Goal: Communication & Community: Ask a question

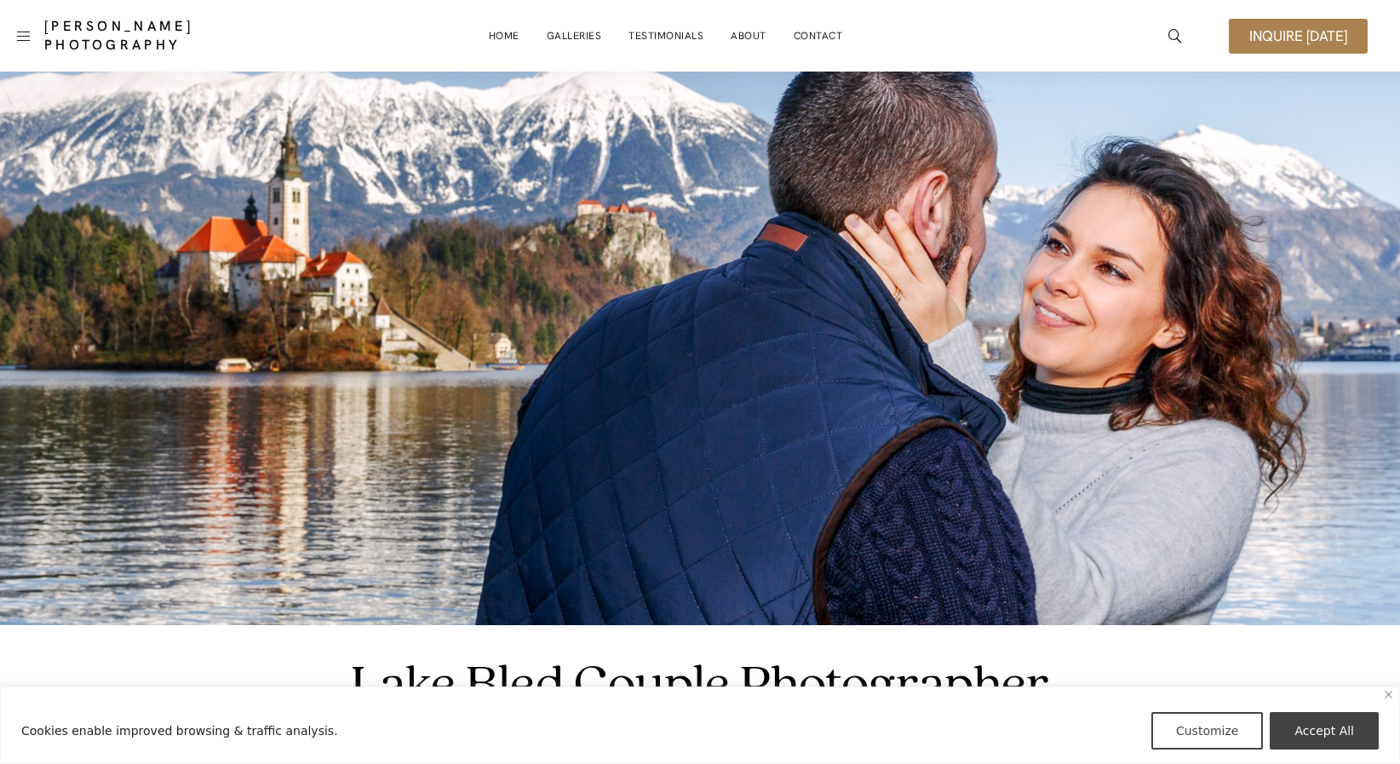
click at [1284, 24] on link "Inquire [DATE]" at bounding box center [1298, 36] width 139 height 35
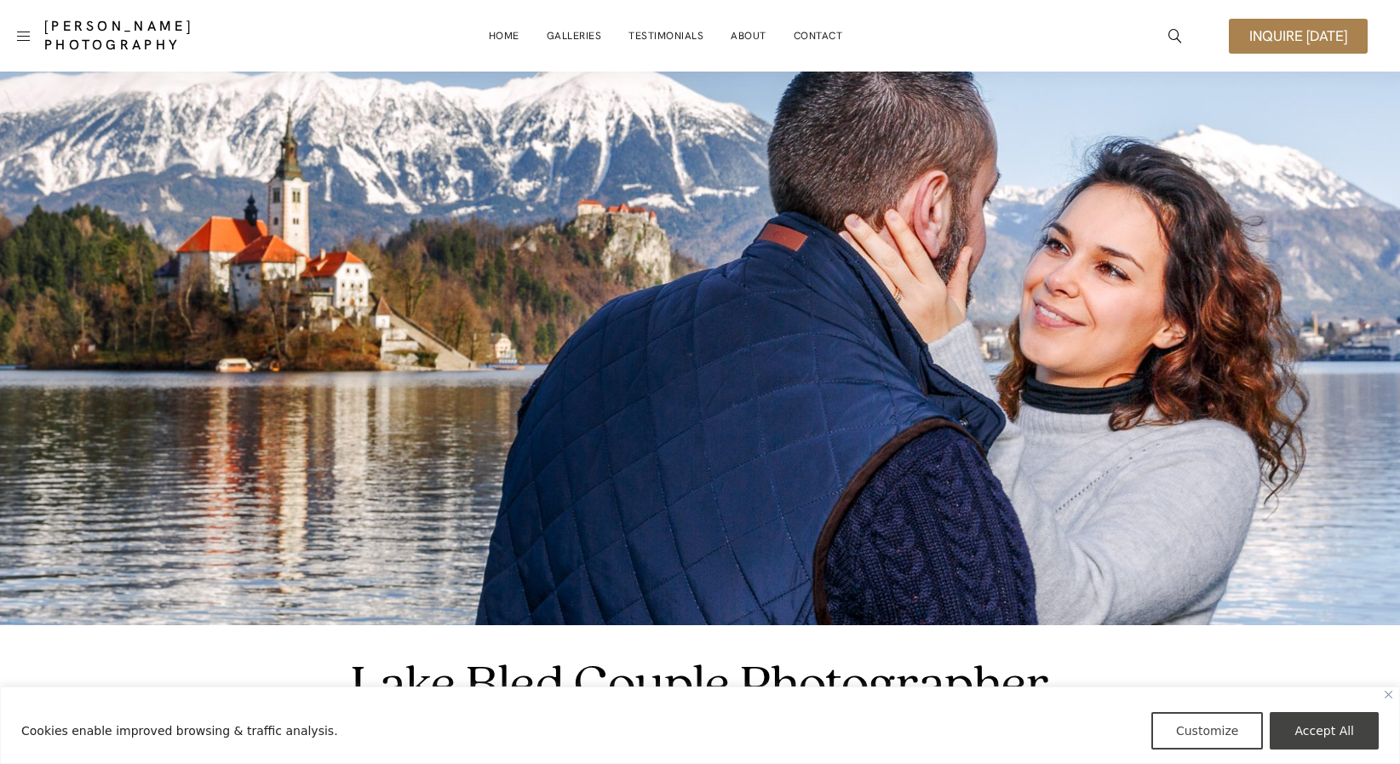
click at [1284, 24] on link "Inquire [DATE]" at bounding box center [1298, 36] width 139 height 35
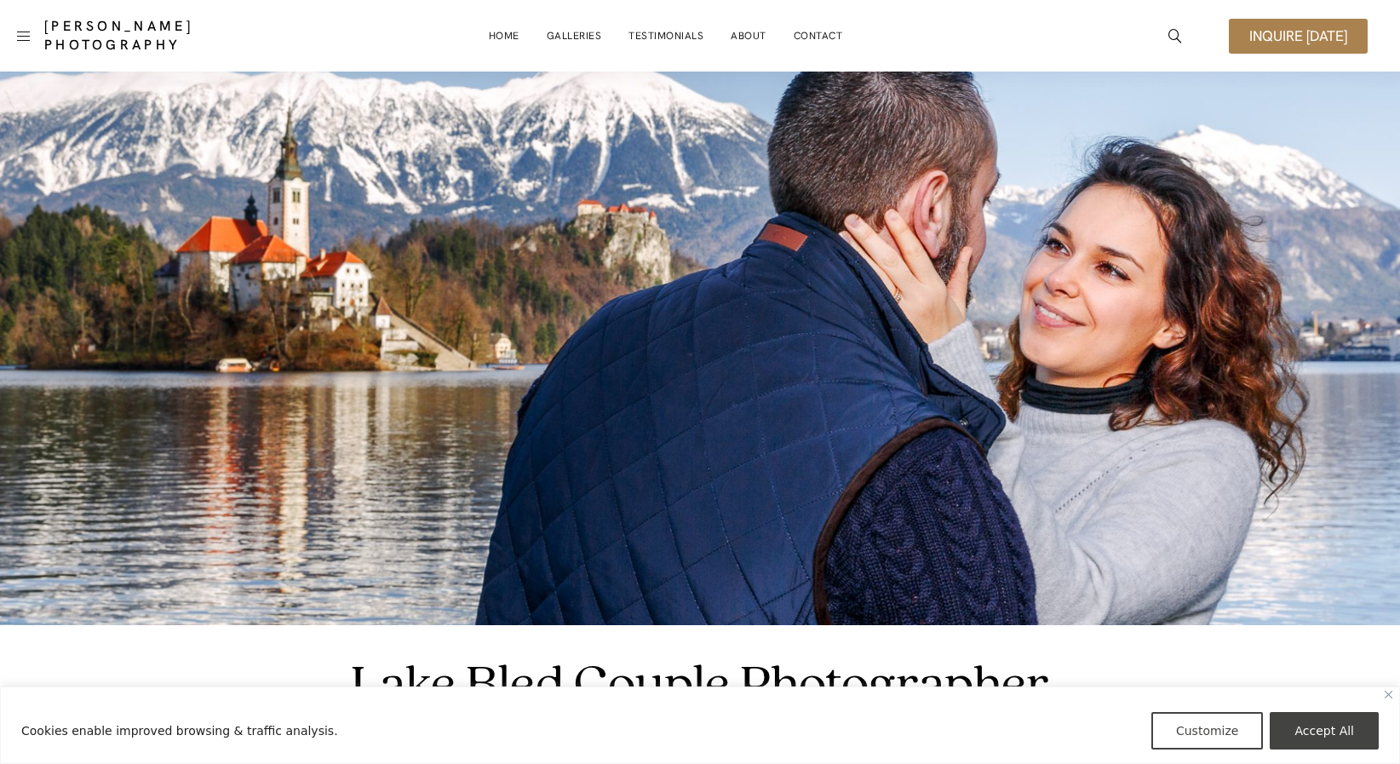
click at [1284, 24] on link "Inquire [DATE]" at bounding box center [1298, 36] width 139 height 35
click at [1385, 693] on img "Close" at bounding box center [1388, 695] width 8 height 8
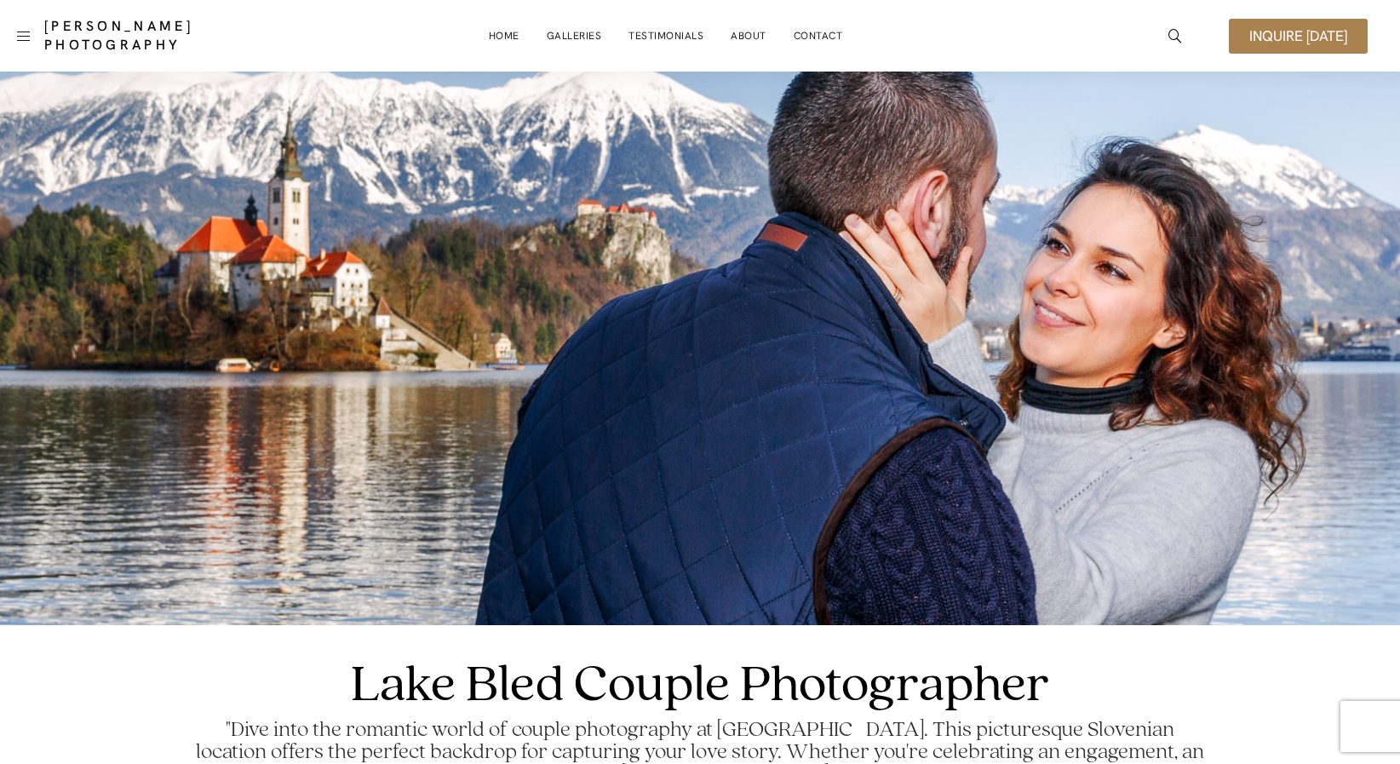
click at [1314, 50] on link "Inquire [DATE]" at bounding box center [1298, 36] width 139 height 35
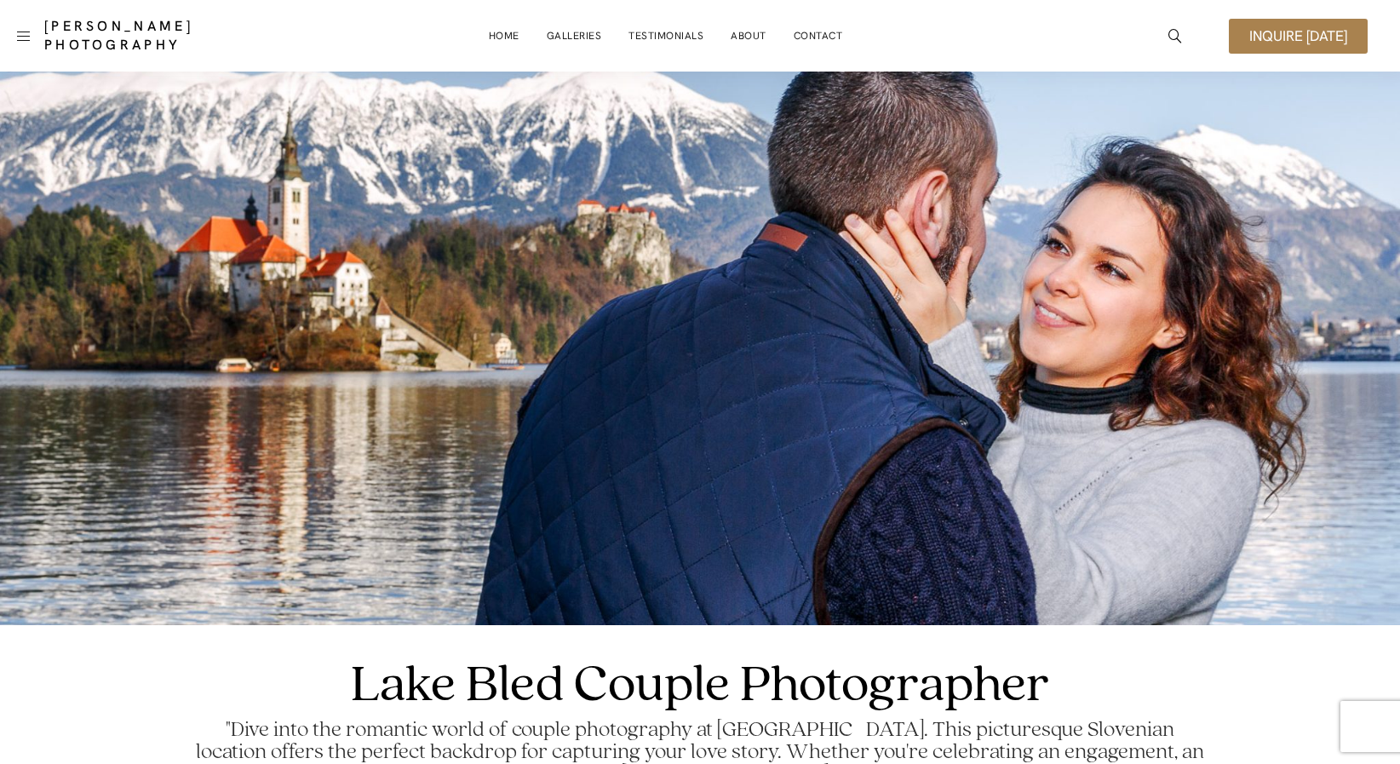
click at [1314, 50] on link "Inquire [DATE]" at bounding box center [1298, 36] width 139 height 35
click at [820, 35] on link "Contact" at bounding box center [818, 36] width 49 height 34
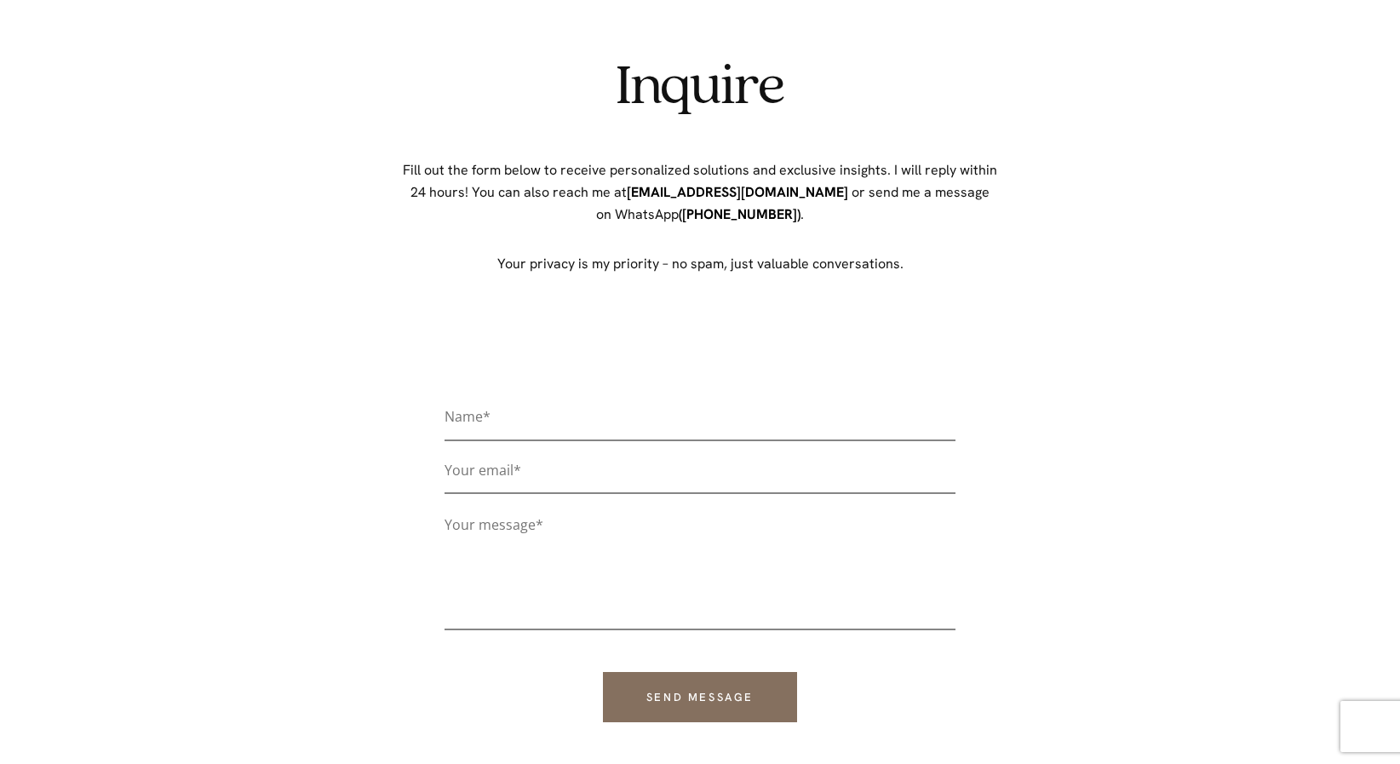
scroll to position [117, 0]
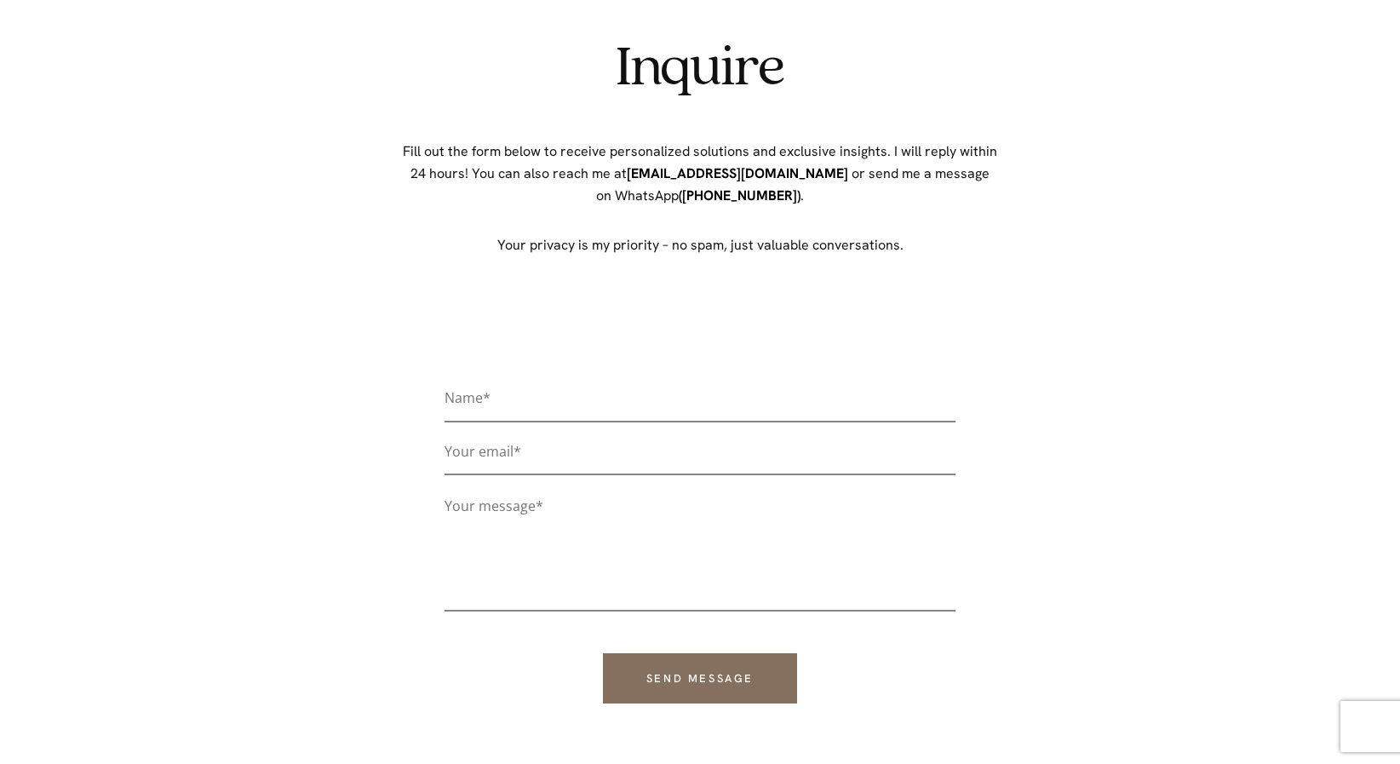
click at [681, 393] on input "Contact form" at bounding box center [699, 404] width 511 height 37
type input "[PERSON_NAME]"
click at [610, 459] on input "Contact form" at bounding box center [699, 457] width 511 height 37
type input "[EMAIL_ADDRESS][DOMAIN_NAME]"
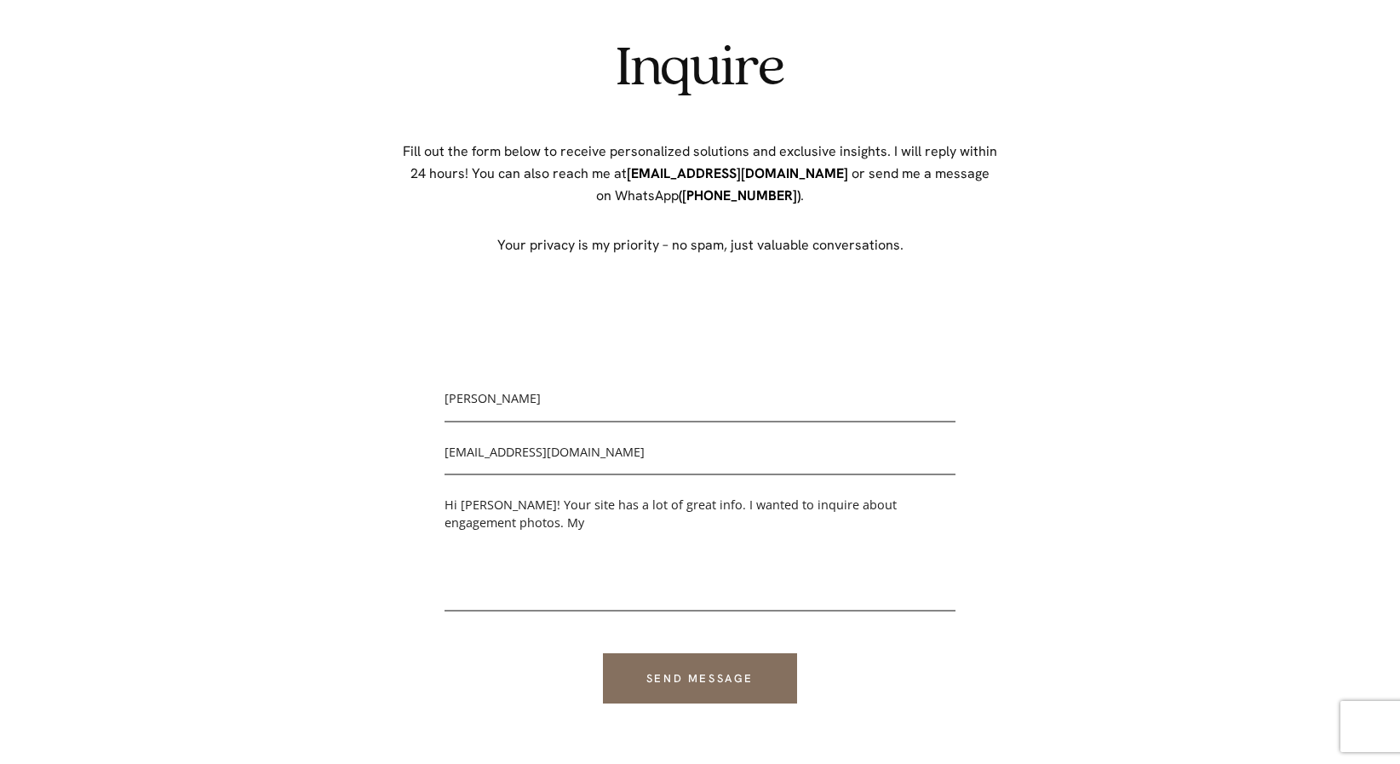
paste textarea "fi·an·cée"
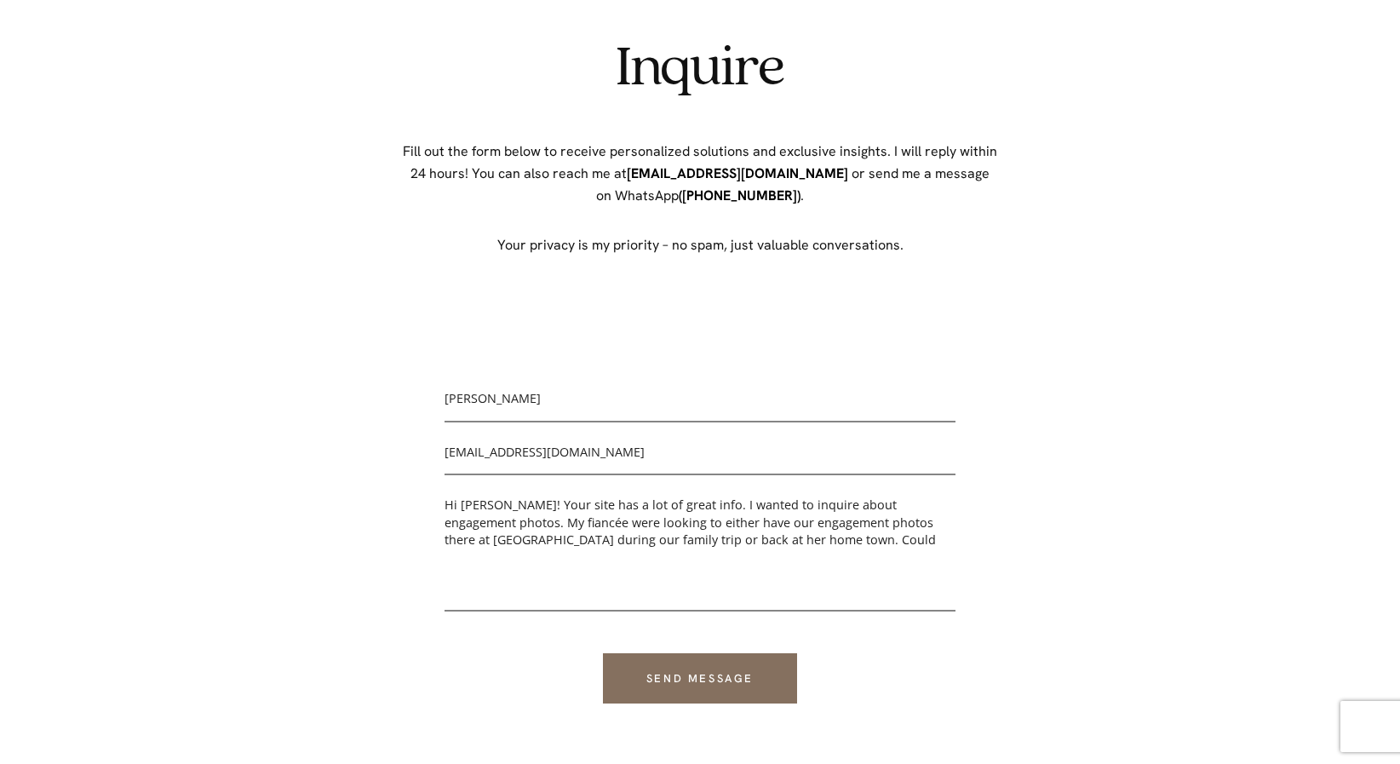
click at [886, 527] on textarea "Hi [PERSON_NAME]! Your site has a lot of great info. I wanted to inquire about …" at bounding box center [699, 551] width 511 height 119
click at [587, 524] on textarea "Hi [PERSON_NAME]! Your site has a lot of great info. I wanted to inquire about …" at bounding box center [699, 551] width 511 height 119
click at [696, 535] on textarea "Hi [PERSON_NAME]! Your site has a lot of great info. I wanted to inquire about …" at bounding box center [699, 551] width 511 height 119
click at [694, 543] on textarea "Hi [PERSON_NAME]! Your site has a lot of great info. I wanted to inquire about …" at bounding box center [699, 551] width 511 height 119
click at [765, 535] on textarea "Hi [PERSON_NAME]! Your site has a lot of great info. I wanted to inquire about …" at bounding box center [699, 551] width 511 height 119
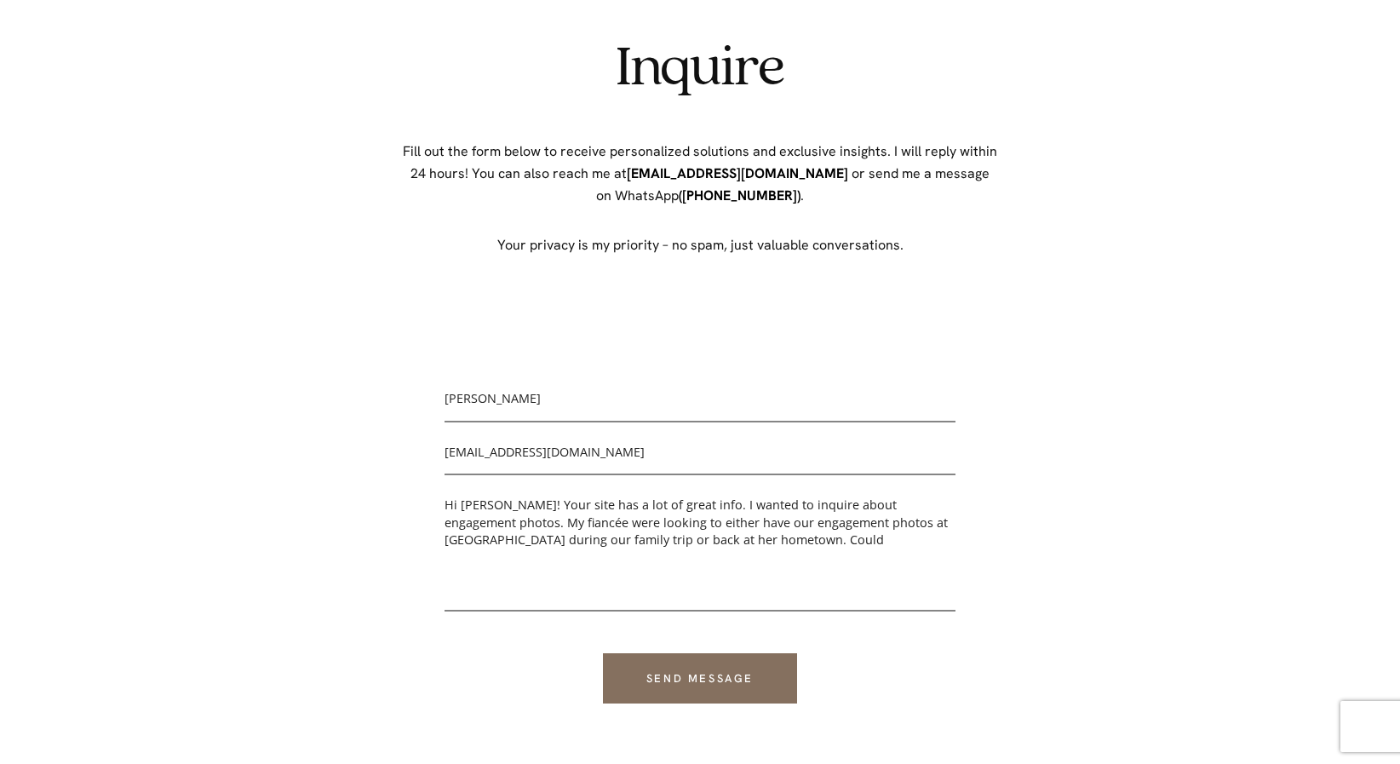
click at [587, 525] on textarea "Hi [PERSON_NAME]! Your site has a lot of great info. I wanted to inquire about …" at bounding box center [699, 551] width 511 height 119
click at [770, 541] on textarea "Hi [PERSON_NAME]! Your site has a lot of great info. I wanted to inquire about …" at bounding box center [699, 551] width 511 height 119
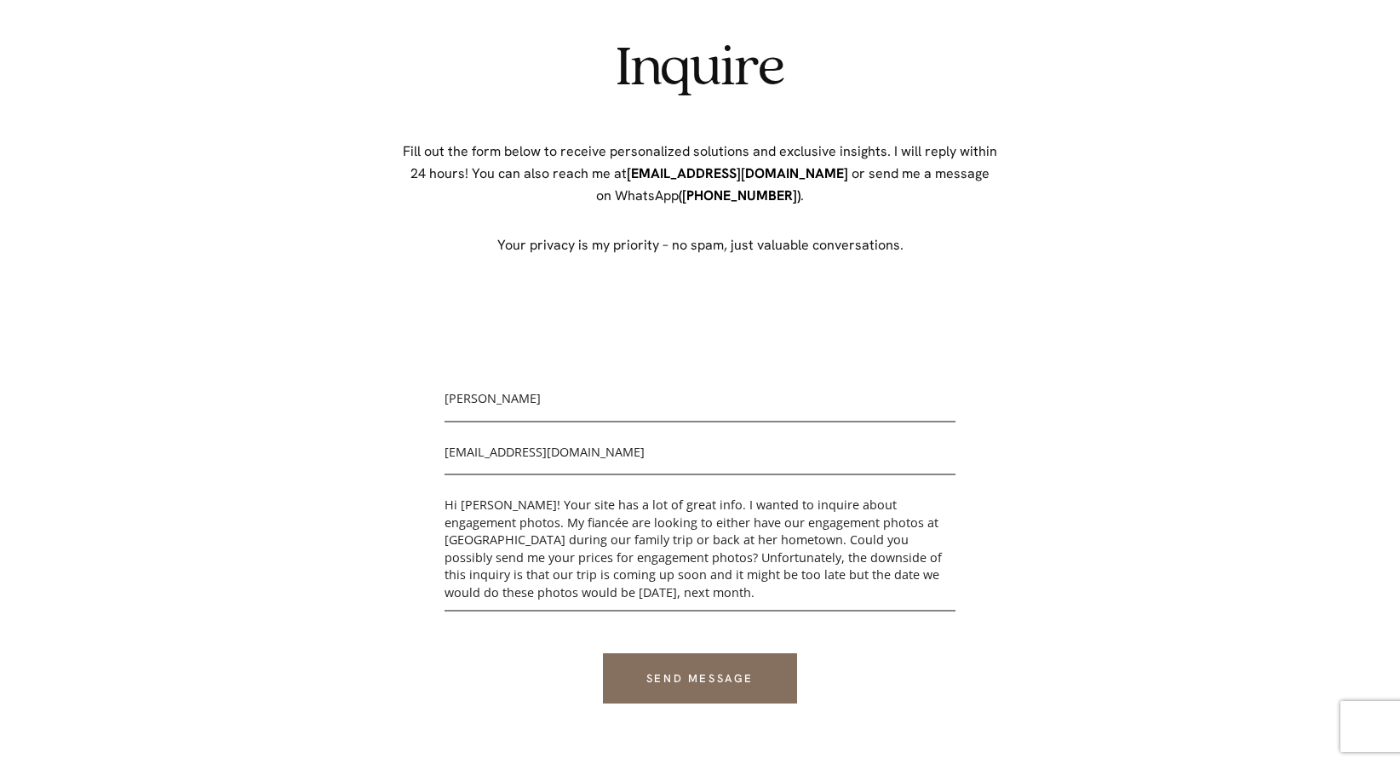
click at [553, 580] on textarea "Hi [PERSON_NAME]! Your site has a lot of great info. I wanted to inquire about …" at bounding box center [699, 551] width 511 height 119
click at [547, 576] on textarea "Hi [PERSON_NAME]! Your site has a lot of great info. I wanted to inquire about …" at bounding box center [699, 551] width 511 height 119
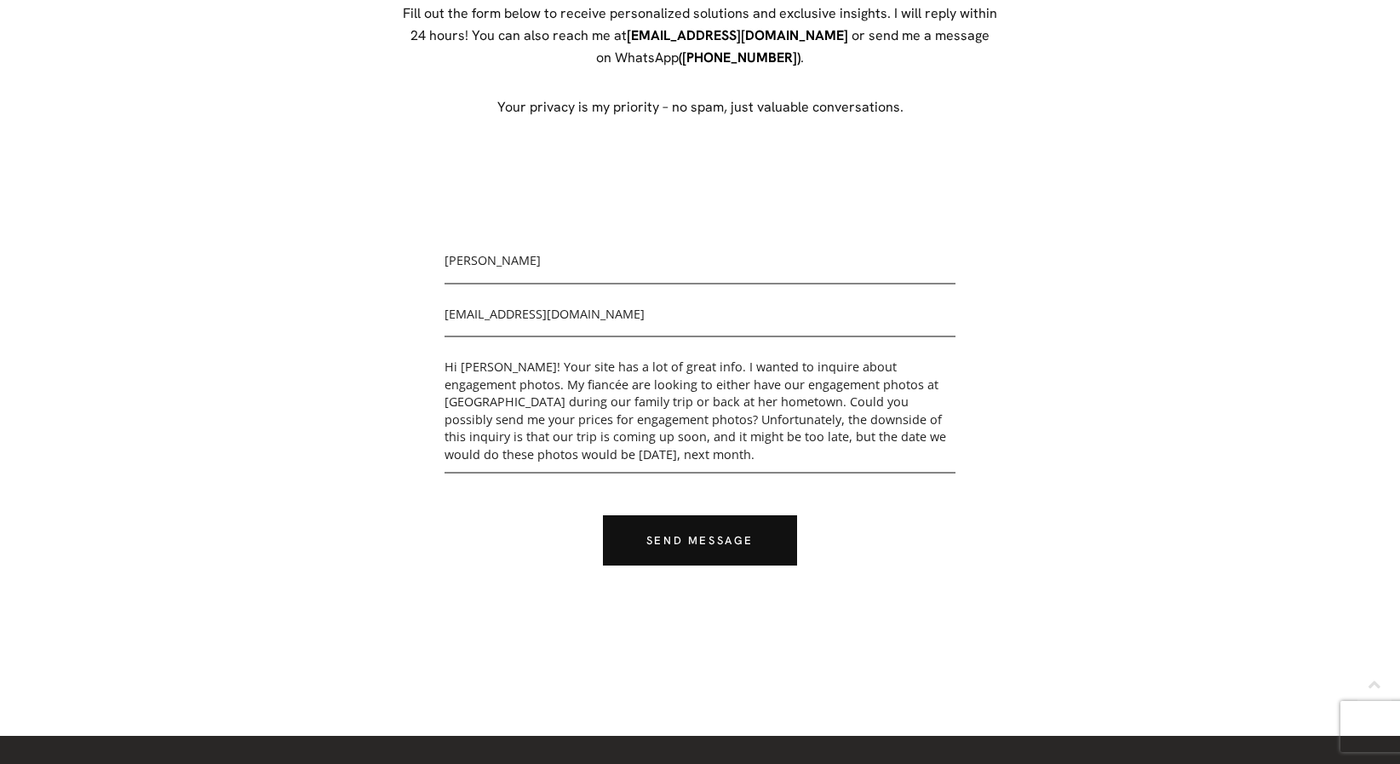
scroll to position [272, 0]
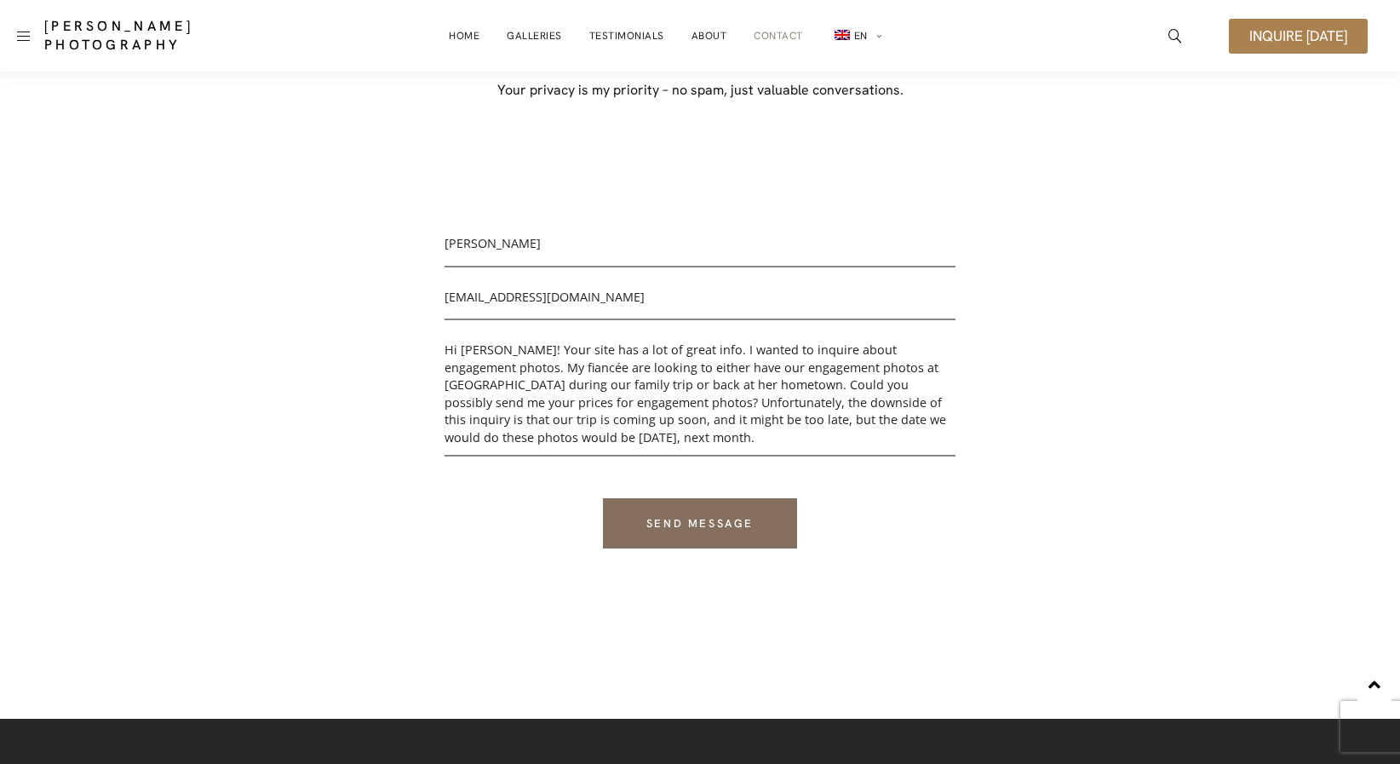
click at [690, 442] on textarea "Hi [PERSON_NAME]! Your site has a lot of great info. I wanted to inquire about …" at bounding box center [699, 396] width 511 height 119
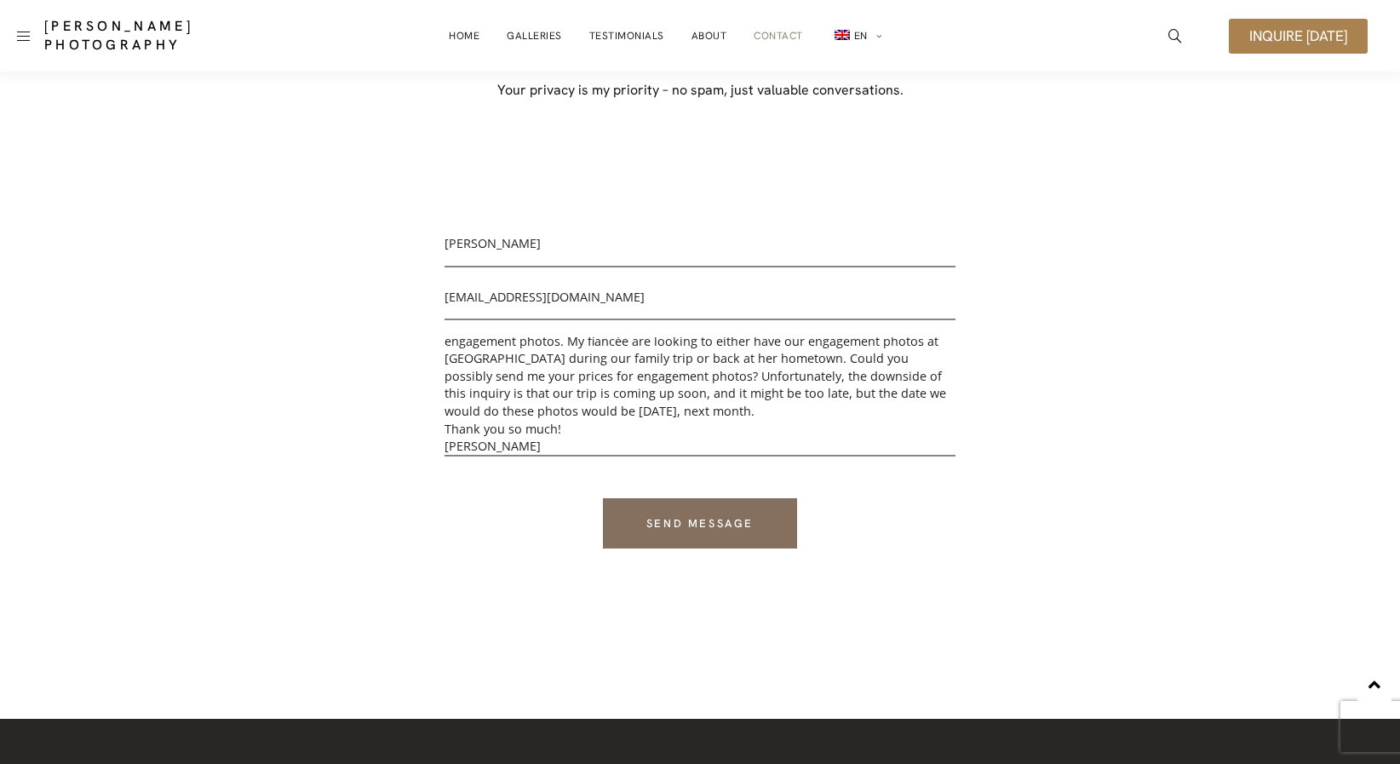
type textarea "Hi [PERSON_NAME]! Your site has a lot of great info. I wanted to inquire about …"
click at [740, 494] on p "Send message" at bounding box center [699, 510] width 511 height 75
click at [734, 515] on input "Send message" at bounding box center [700, 523] width 194 height 50
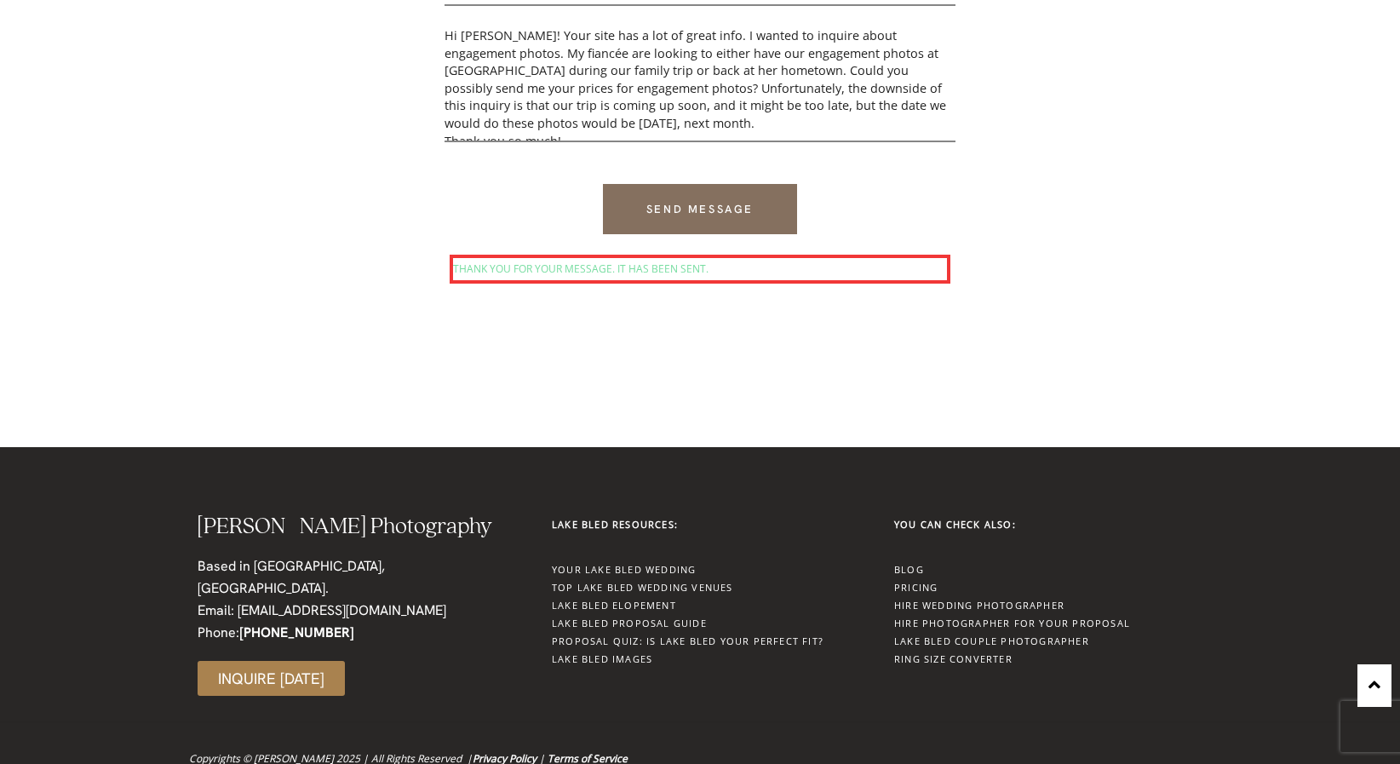
scroll to position [0, 0]
